Goal: Information Seeking & Learning: Learn about a topic

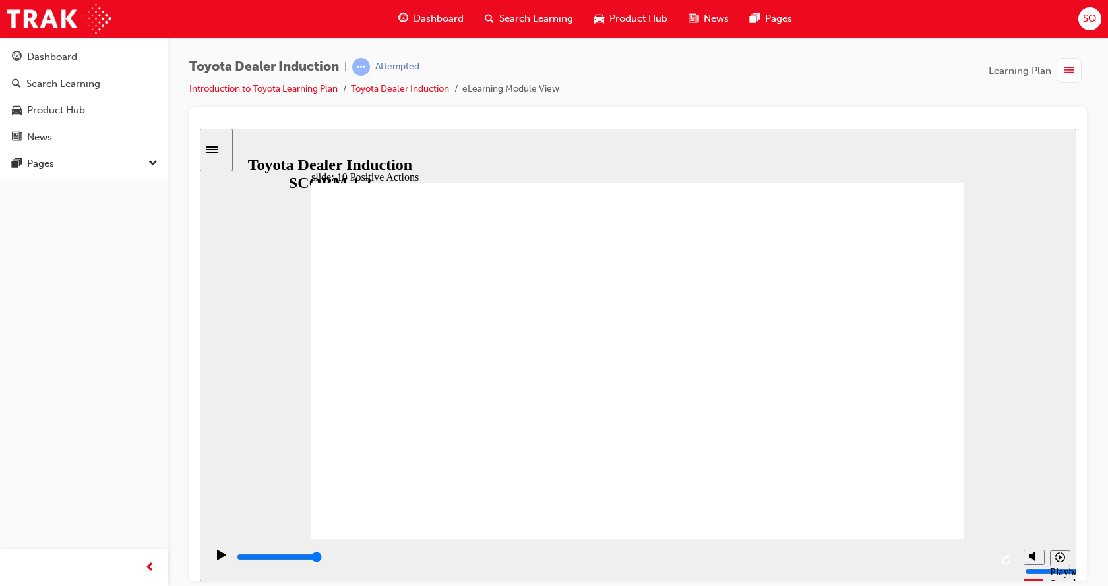
drag, startPoint x: 946, startPoint y: 180, endPoint x: 941, endPoint y: 186, distance: 7.9
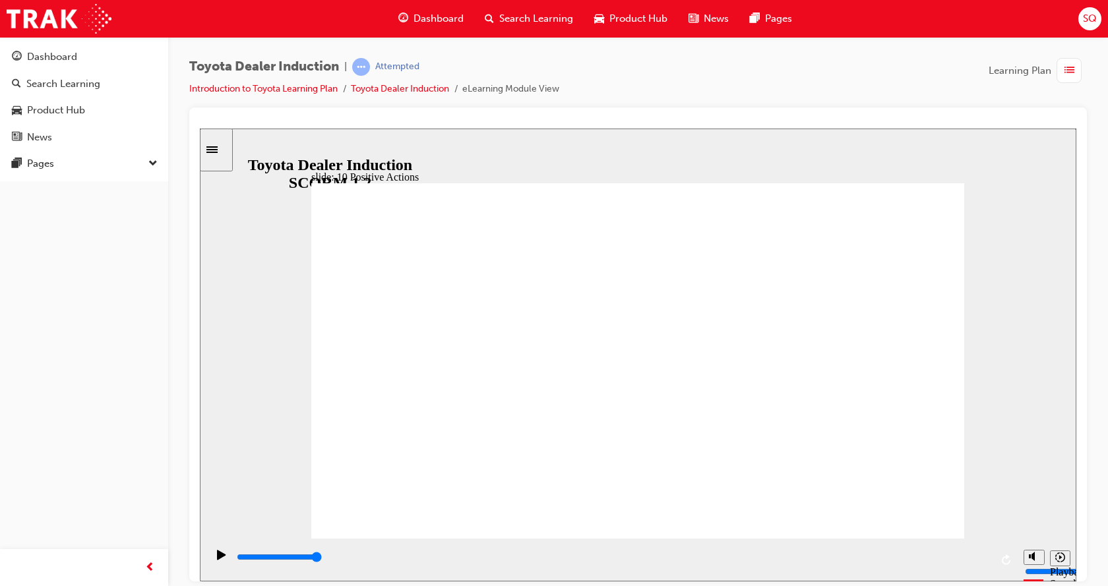
drag, startPoint x: 765, startPoint y: 372, endPoint x: 788, endPoint y: 364, distance: 24.4
